Goal: Feedback & Contribution: Submit feedback/report problem

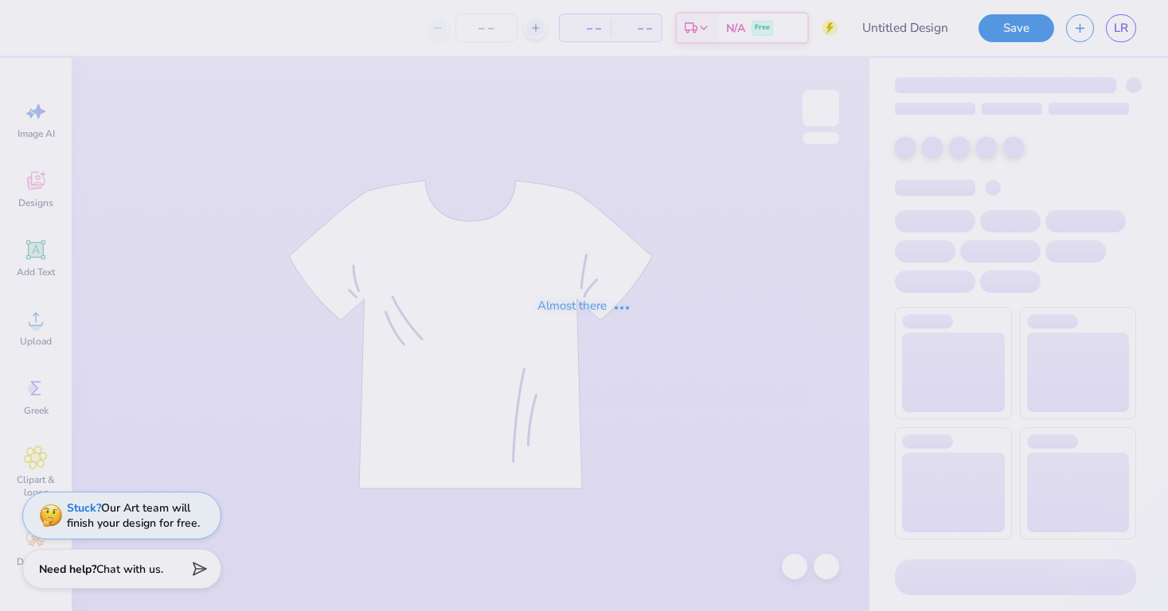
type input "The [GEOGRAPHIC_DATA][US_STATE] : [PERSON_NAME]"
click at [1120, 26] on div "Almost there" at bounding box center [584, 305] width 1168 height 611
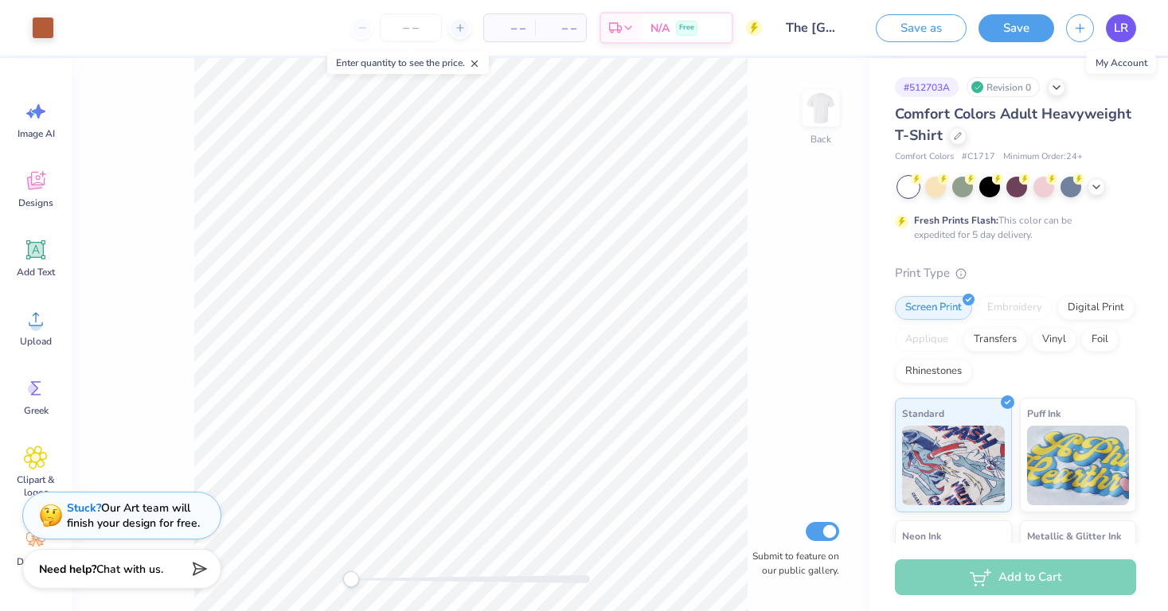
click at [1122, 31] on span "LR" at bounding box center [1121, 28] width 14 height 18
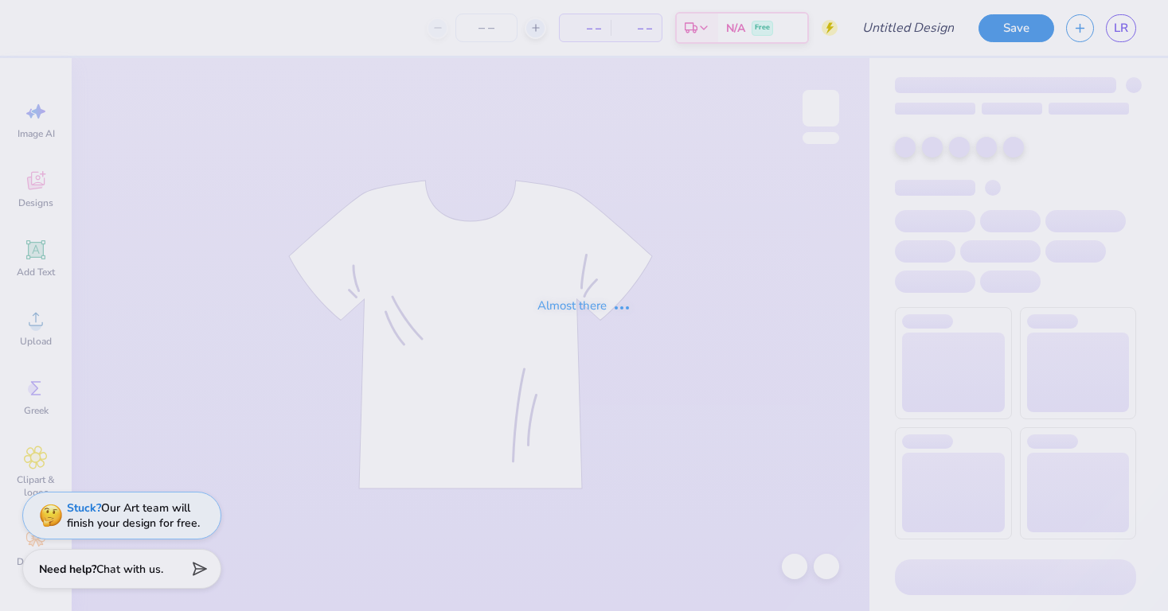
type input "The [GEOGRAPHIC_DATA][US_STATE] : [PERSON_NAME]"
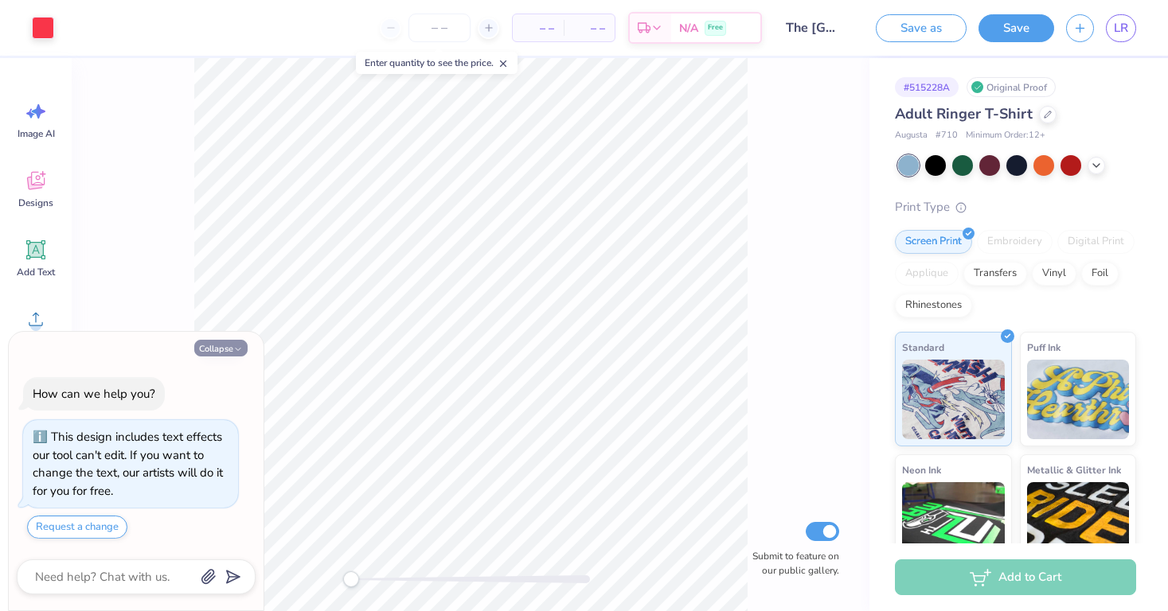
click at [232, 350] on button "Collapse" at bounding box center [220, 348] width 53 height 17
type textarea "x"
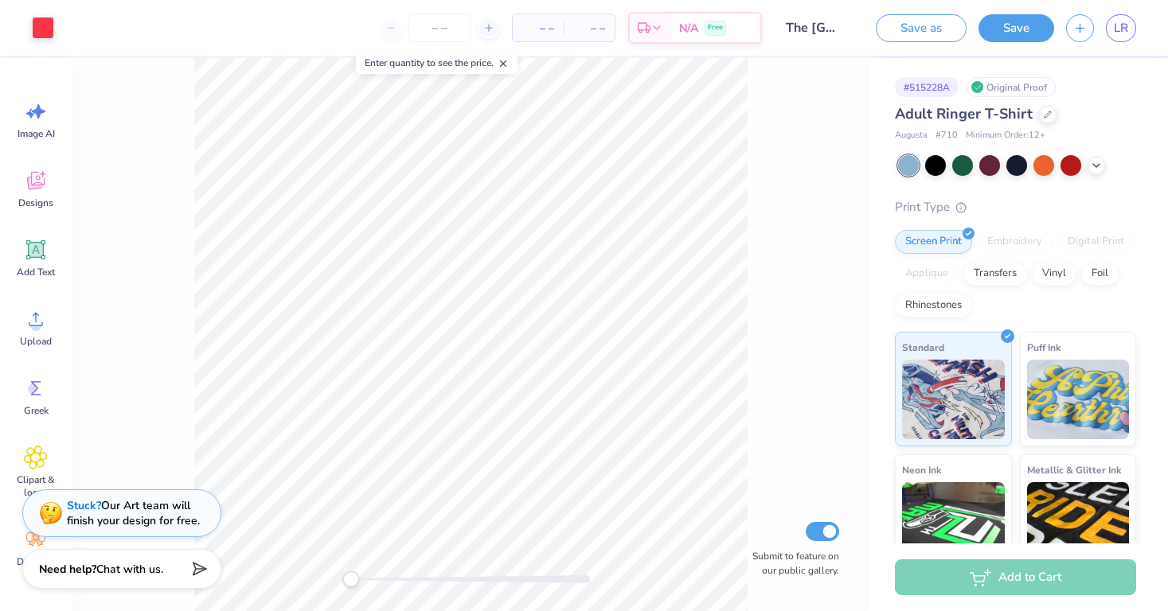
click at [150, 523] on div "Stuck? Our Art team will finish your design for free." at bounding box center [133, 513] width 133 height 30
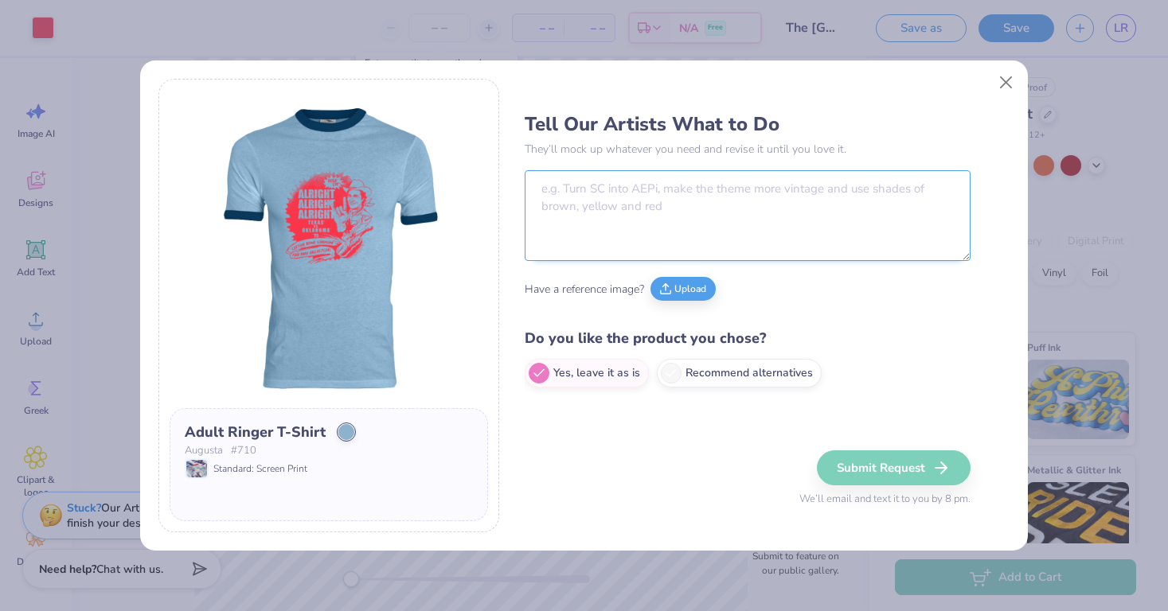
click at [666, 196] on textarea at bounding box center [748, 215] width 446 height 91
click at [580, 188] on textarea "Lets change the violin" at bounding box center [748, 215] width 446 height 91
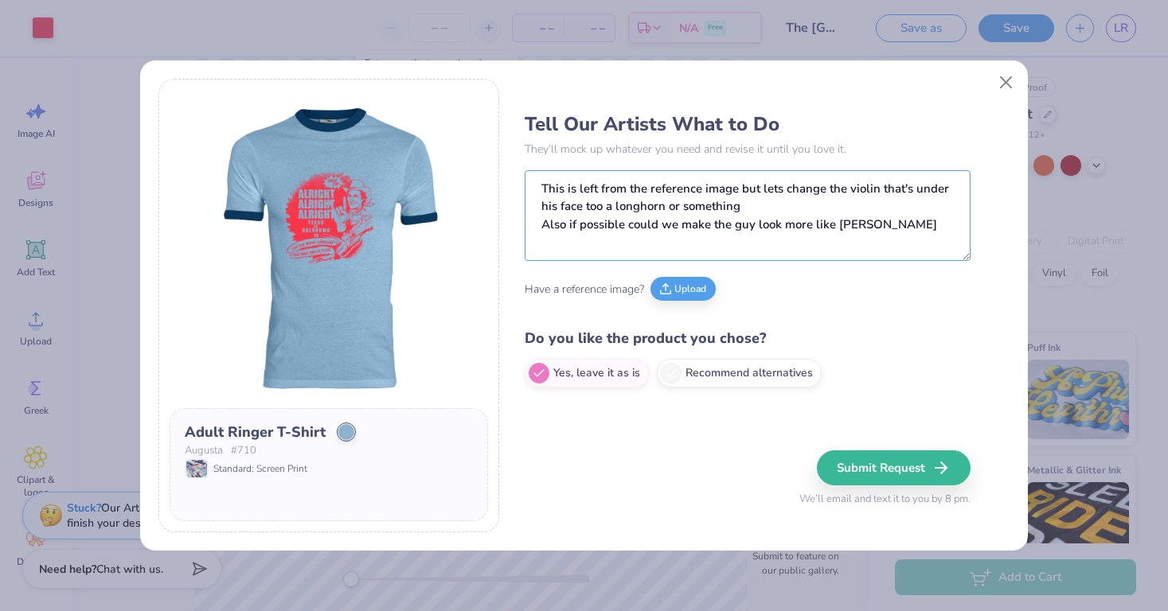
drag, startPoint x: 888, startPoint y: 227, endPoint x: 1022, endPoint y: 227, distance: 133.8
click at [1022, 227] on div "Adult Ringer T-Shirt Augusta # 710 Standard: Screen Print Tell Our Artists What…" at bounding box center [584, 306] width 888 height 490
paste textarea "McConaughey"
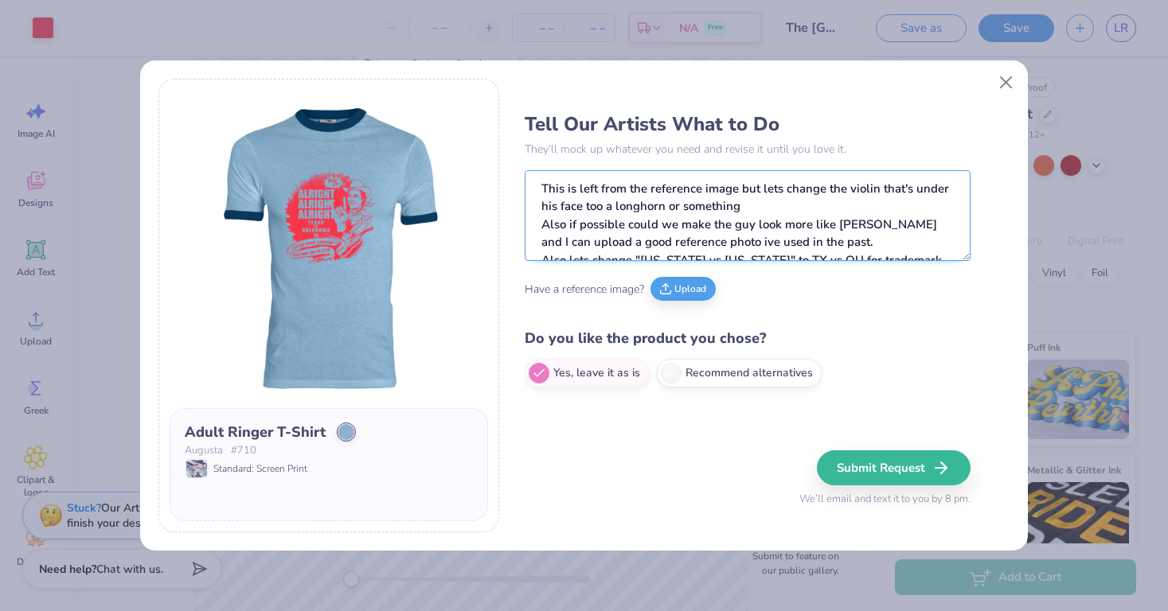
click at [740, 190] on textarea "This is left from the reference image but lets change the violin that's under h…" at bounding box center [748, 215] width 446 height 91
click at [637, 210] on textarea "This is left from the reference image - but lets change the violin that's under…" at bounding box center [748, 215] width 446 height 91
click at [768, 209] on textarea "This is left from the reference image - but lets change the violin that's under…" at bounding box center [748, 215] width 446 height 91
click at [565, 227] on textarea "This is left from the reference image - but lets change the violin that's under…" at bounding box center [748, 215] width 446 height 91
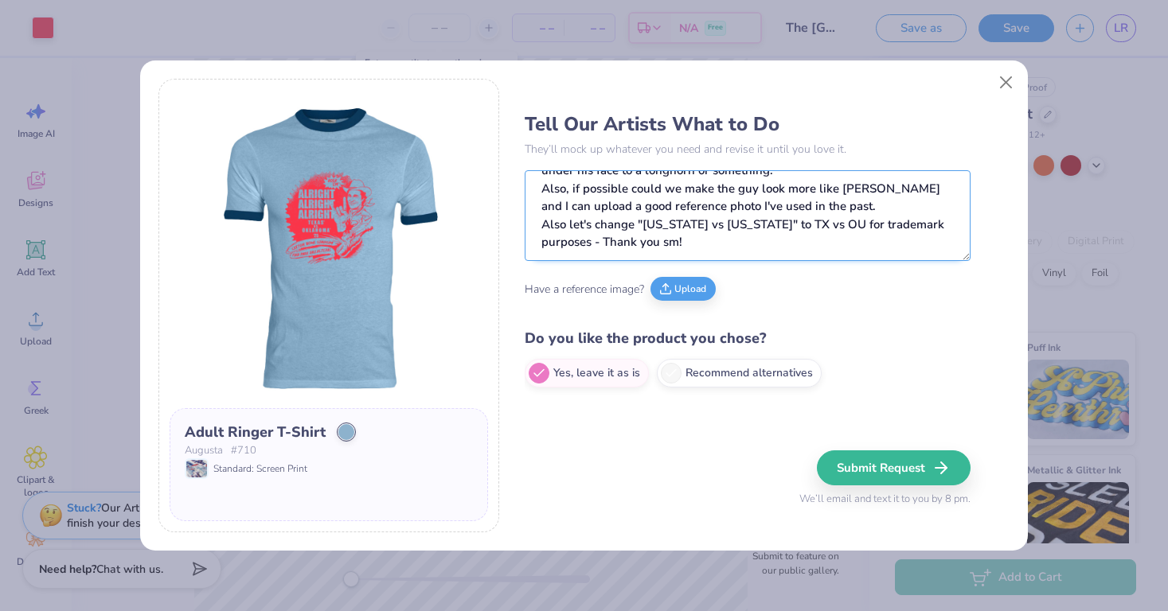
scroll to position [51, 0]
type textarea "This is left from the reference image - but lets change the violin that's under…"
click at [662, 293] on button "Upload" at bounding box center [683, 287] width 65 height 24
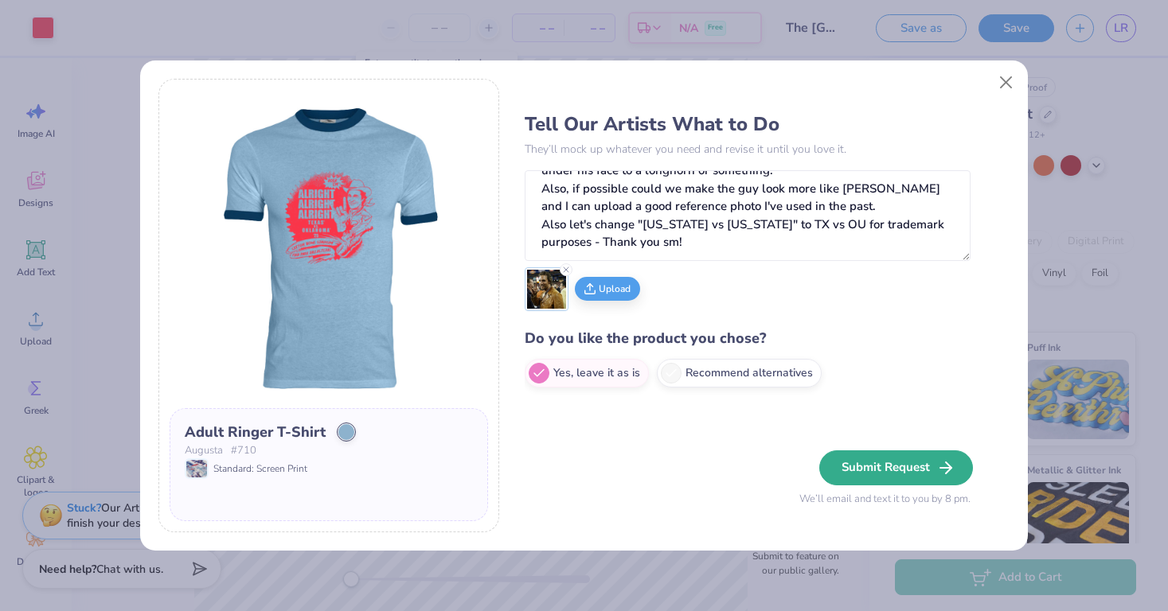
click at [909, 471] on button "Submit Request" at bounding box center [896, 468] width 154 height 35
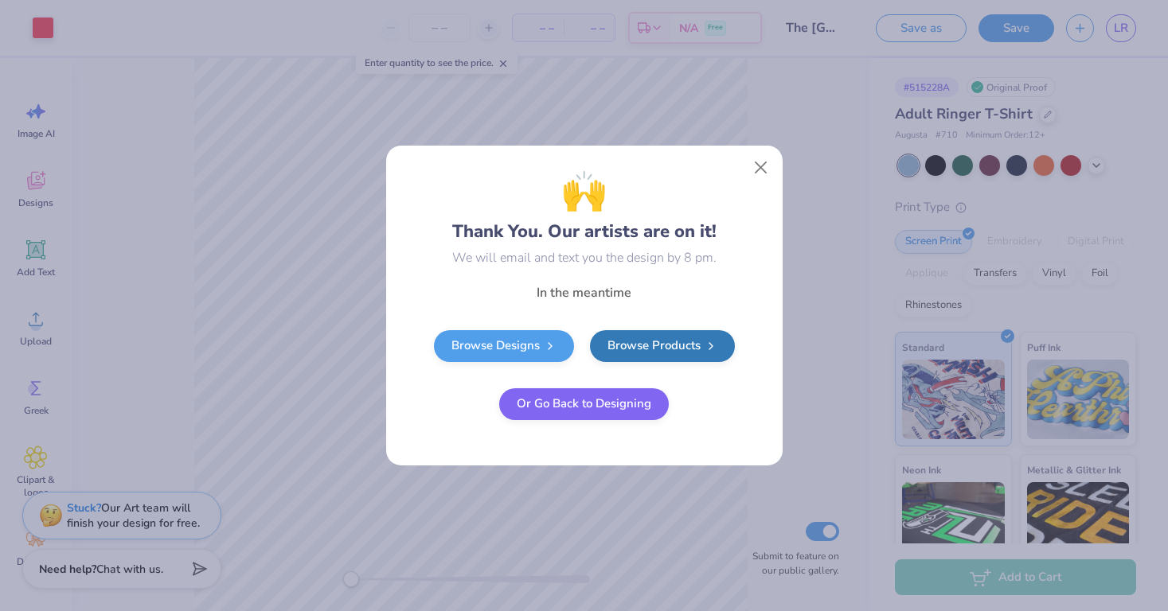
scroll to position [0, 0]
click at [675, 338] on link "Browse Products" at bounding box center [662, 344] width 145 height 32
